Goal: Use online tool/utility: Utilize a website feature to perform a specific function

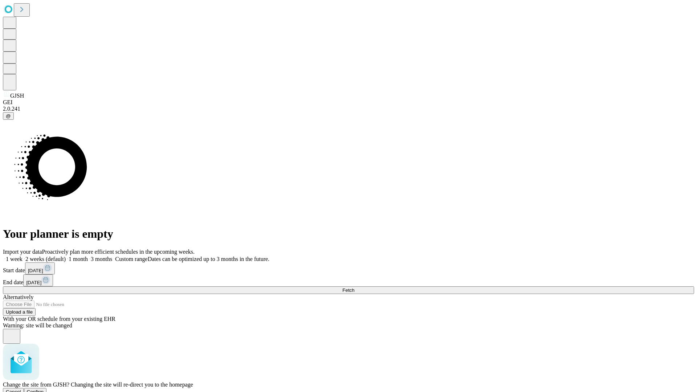
click at [44, 389] on span "Confirm" at bounding box center [35, 391] width 17 height 5
click at [66, 256] on label "2 weeks (default)" at bounding box center [44, 259] width 43 height 6
click at [354, 288] on span "Fetch" at bounding box center [348, 290] width 12 height 5
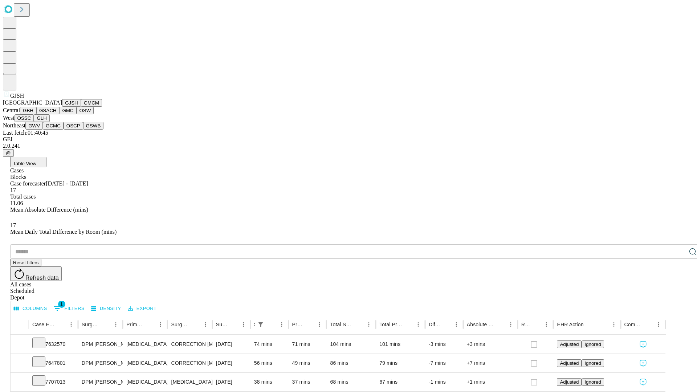
click at [81, 107] on button "GMCM" at bounding box center [91, 103] width 21 height 8
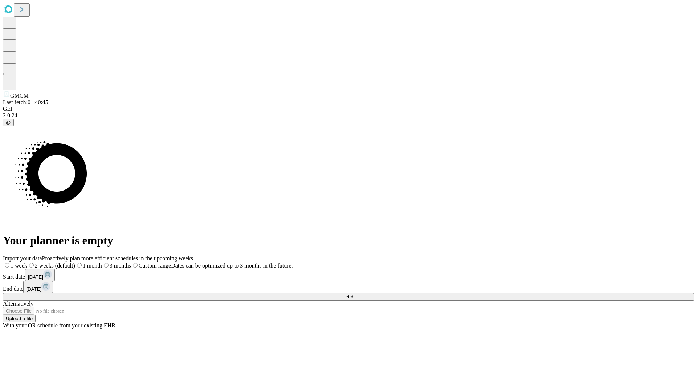
click at [75, 263] on label "2 weeks (default)" at bounding box center [51, 266] width 48 height 6
click at [354, 294] on span "Fetch" at bounding box center [348, 296] width 12 height 5
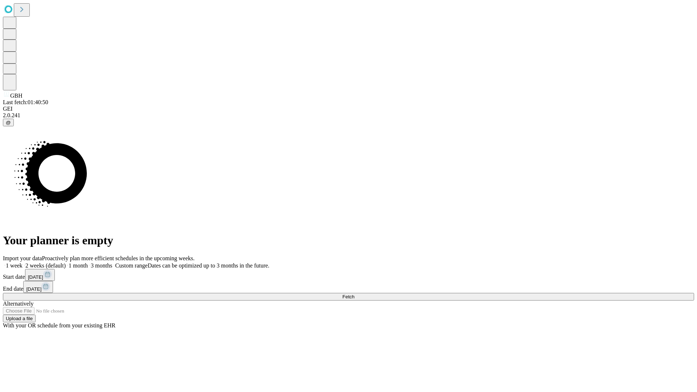
click at [354, 294] on span "Fetch" at bounding box center [348, 296] width 12 height 5
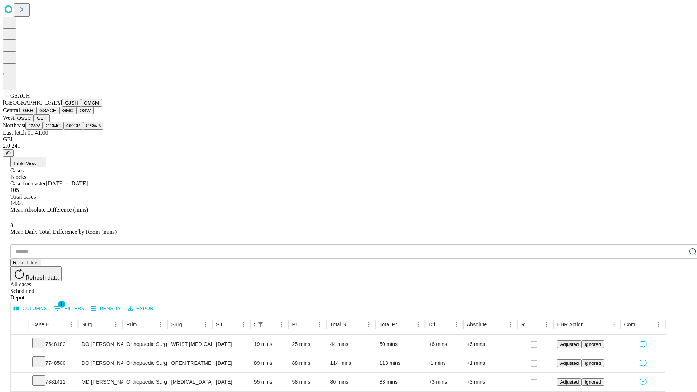
click at [59, 114] on button "GMC" at bounding box center [67, 111] width 17 height 8
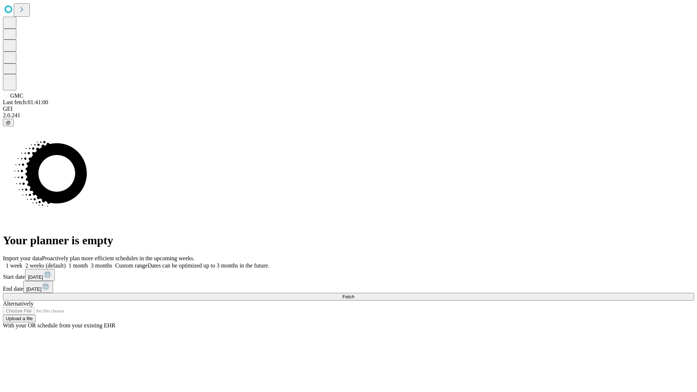
click at [66, 263] on label "2 weeks (default)" at bounding box center [44, 266] width 43 height 6
click at [354, 294] on span "Fetch" at bounding box center [348, 296] width 12 height 5
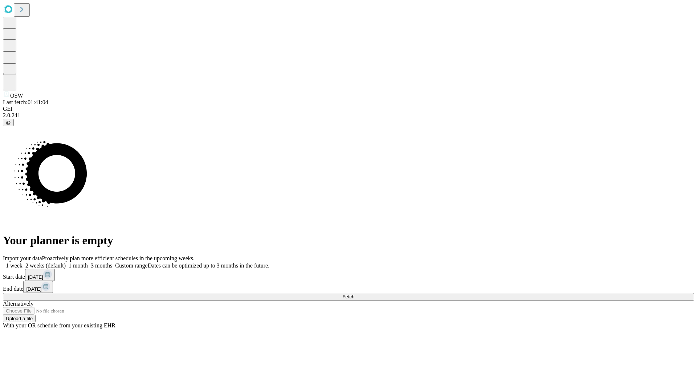
click at [66, 263] on label "2 weeks (default)" at bounding box center [44, 266] width 43 height 6
click at [354, 294] on span "Fetch" at bounding box center [348, 296] width 12 height 5
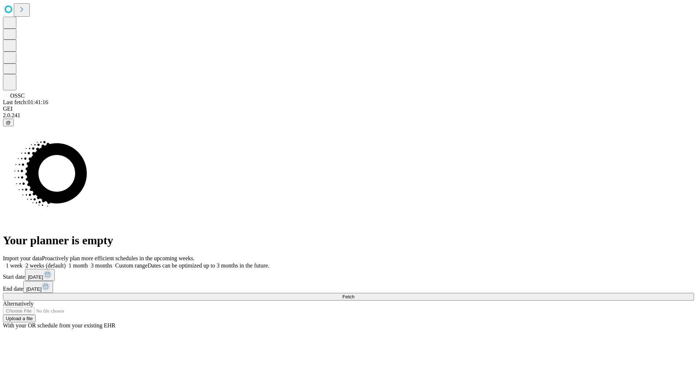
click at [66, 263] on label "2 weeks (default)" at bounding box center [44, 266] width 43 height 6
click at [354, 294] on span "Fetch" at bounding box center [348, 296] width 12 height 5
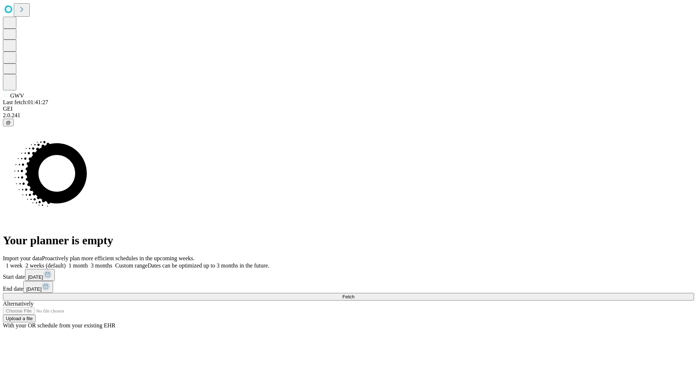
click at [66, 263] on label "2 weeks (default)" at bounding box center [44, 266] width 43 height 6
click at [354, 294] on span "Fetch" at bounding box center [348, 296] width 12 height 5
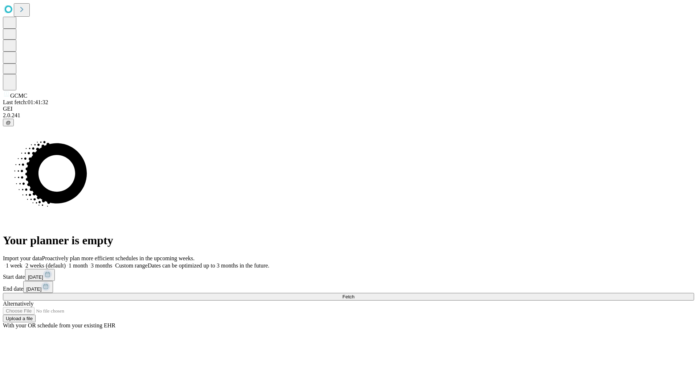
click at [66, 263] on label "2 weeks (default)" at bounding box center [44, 266] width 43 height 6
click at [354, 294] on span "Fetch" at bounding box center [348, 296] width 12 height 5
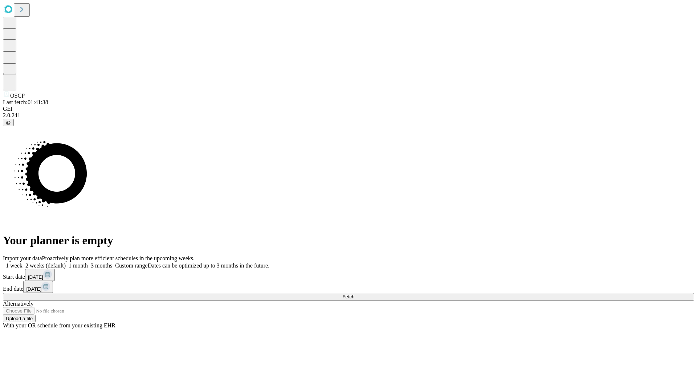
click at [66, 263] on label "2 weeks (default)" at bounding box center [44, 266] width 43 height 6
click at [354, 294] on span "Fetch" at bounding box center [348, 296] width 12 height 5
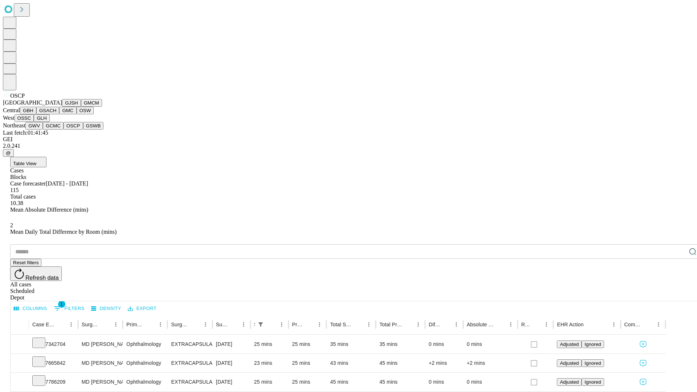
click at [83, 130] on button "GSWB" at bounding box center [93, 126] width 21 height 8
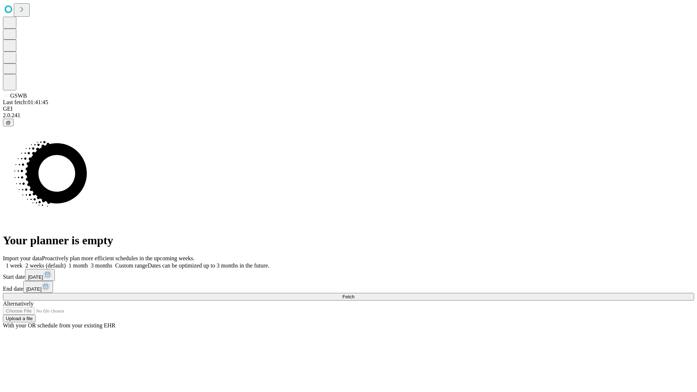
click at [66, 263] on label "2 weeks (default)" at bounding box center [44, 266] width 43 height 6
click at [354, 294] on span "Fetch" at bounding box center [348, 296] width 12 height 5
